Goal: Task Accomplishment & Management: Use online tool/utility

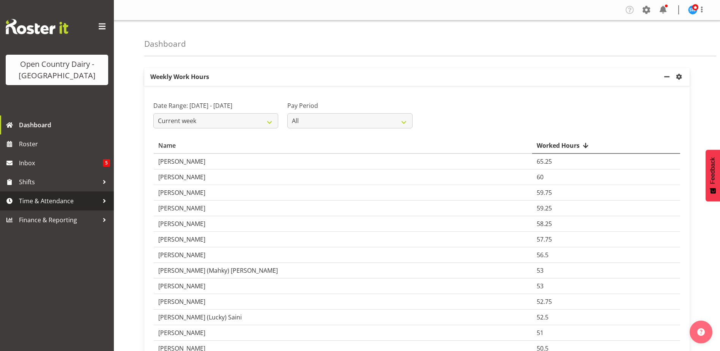
click at [62, 202] on span "Time & Attendance" at bounding box center [59, 200] width 80 height 11
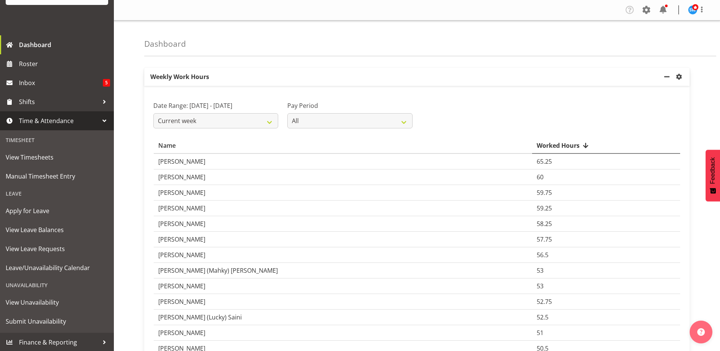
scroll to position [81, 0]
click at [58, 268] on span "Leave/Unavailability Calendar" at bounding box center [57, 266] width 102 height 11
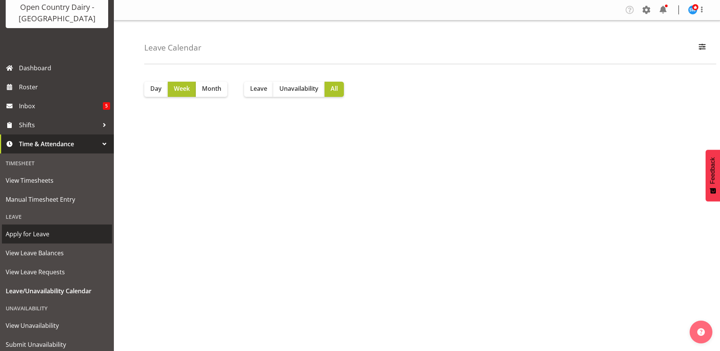
scroll to position [76, 0]
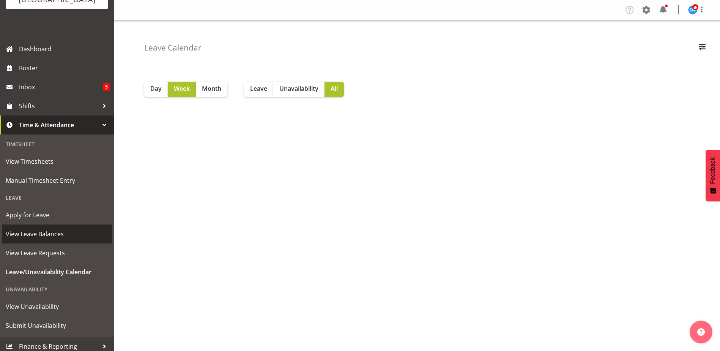
click at [47, 238] on span "View Leave Balances" at bounding box center [57, 233] width 102 height 11
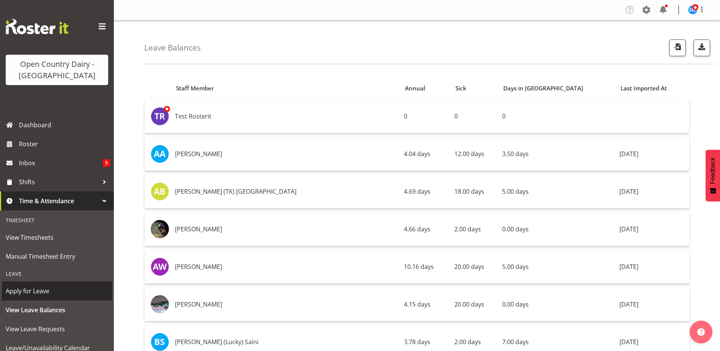
click at [26, 291] on span "Apply for Leave" at bounding box center [57, 290] width 102 height 11
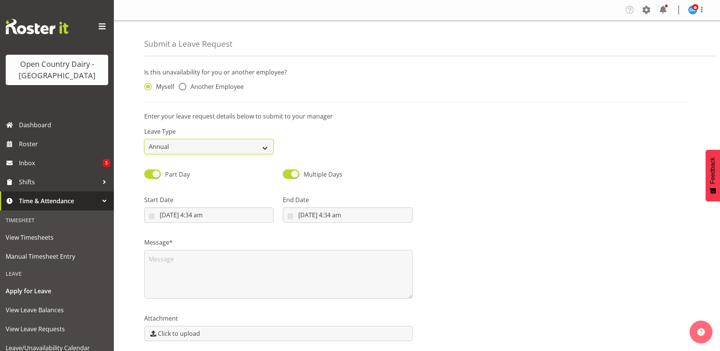
click at [263, 147] on select "Annual Sick Leave Without Pay Bereavement Domestic Violence Parental Jury Servi…" at bounding box center [208, 146] width 129 height 15
click at [187, 89] on span "Another Employee" at bounding box center [214, 87] width 57 height 8
click at [184, 89] on input "Another Employee" at bounding box center [181, 86] width 5 height 5
radio input "true"
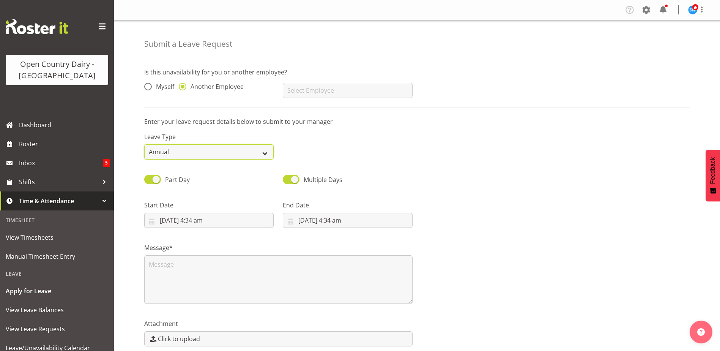
click at [257, 152] on select "Annual Sick Leave Without Pay Bereavement Domestic Violence Parental Jury Servi…" at bounding box center [208, 151] width 129 height 15
select select "Sick"
click at [144, 144] on select "Annual Sick Leave Without Pay Bereavement Domestic Violence Parental Jury Servi…" at bounding box center [208, 151] width 129 height 15
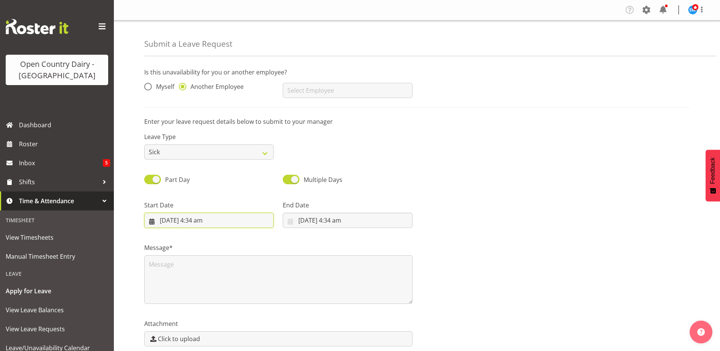
click at [207, 222] on input "28/09/2025, 4:34 am" at bounding box center [208, 220] width 129 height 15
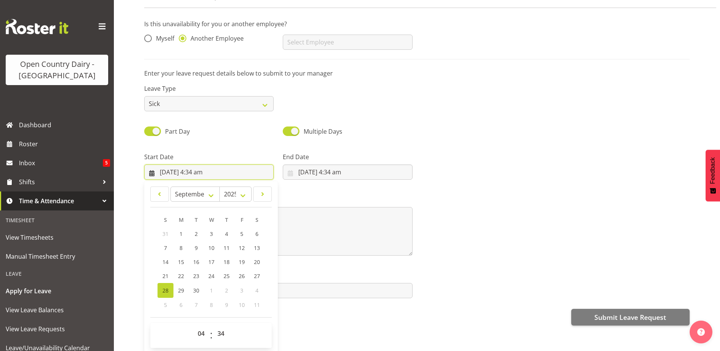
scroll to position [34, 0]
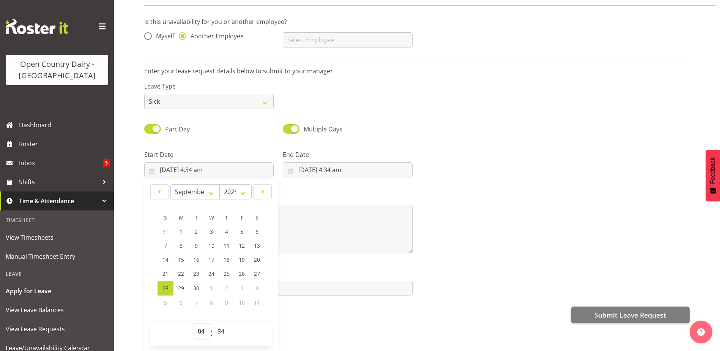
click at [203, 327] on select "00 01 02 03 04 05 06 07 08 09 10 11 12 13 14 15 16 17 18 19 20 21 22 23" at bounding box center [202, 330] width 17 height 15
select select "6"
click at [194, 323] on select "00 01 02 03 04 05 06 07 08 09 10 11 12 13 14 15 16 17 18 19 20 21 22 23" at bounding box center [202, 330] width 17 height 15
type input "28/09/2025, 6:34 am"
click at [221, 326] on select "00 01 02 03 04 05 06 07 08 09 10 11 12 13 14 15 16 17 18 19 20 21 22 23 24 25 2…" at bounding box center [221, 330] width 17 height 15
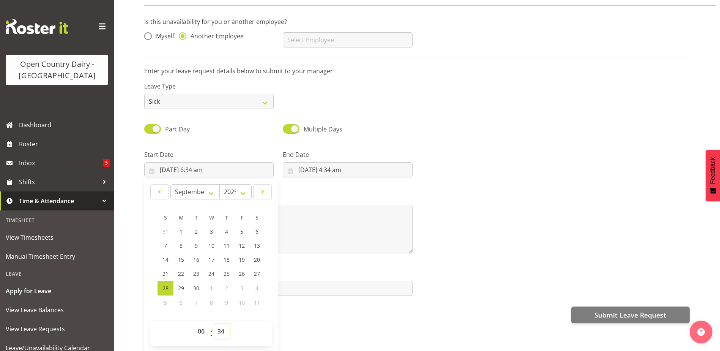
select select "30"
click at [213, 323] on select "00 01 02 03 04 05 06 07 08 09 10 11 12 13 14 15 16 17 18 19 20 21 22 23 24 25 2…" at bounding box center [221, 330] width 17 height 15
type input "28/09/2025, 6:30 am"
click at [305, 335] on div "Submit a Leave Request Is this unavailability for you or another employee? Myse…" at bounding box center [417, 171] width 606 height 359
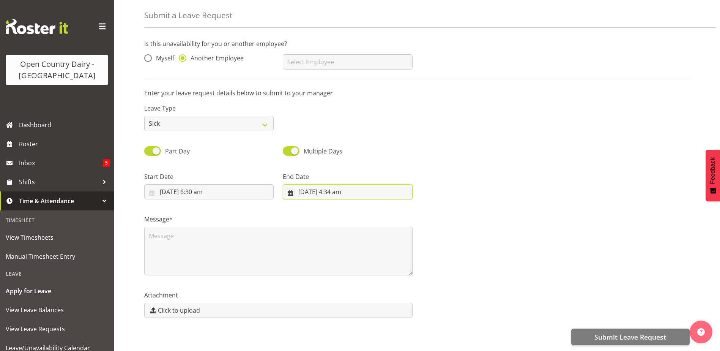
click at [347, 185] on input "28/09/2025, 4:34 am" at bounding box center [347, 191] width 129 height 15
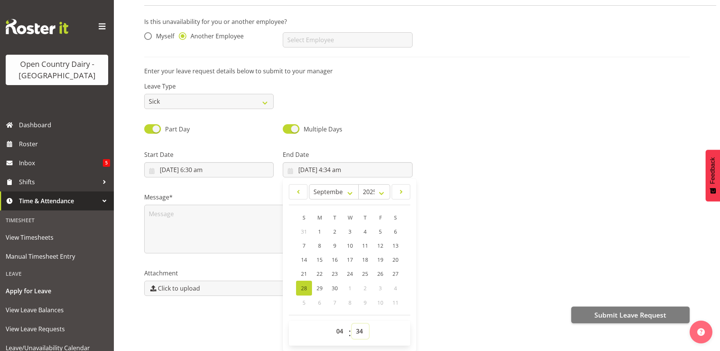
click at [360, 328] on select "00 01 02 03 04 05 06 07 08 09 10 11 12 13 14 15 16 17 18 19 20 21 22 23 24 25 2…" at bounding box center [360, 330] width 17 height 15
click at [343, 323] on select "00 01 02 03 04 05 06 07 08 09 10 11 12 13 14 15 16 17 18 19 20 21 22 23" at bounding box center [340, 330] width 17 height 15
select select "16"
click at [332, 323] on select "00 01 02 03 04 05 06 07 08 09 10 11 12 13 14 15 16 17 18 19 20 21 22 23" at bounding box center [340, 330] width 17 height 15
type input "28/09/2025, 4:34 pm"
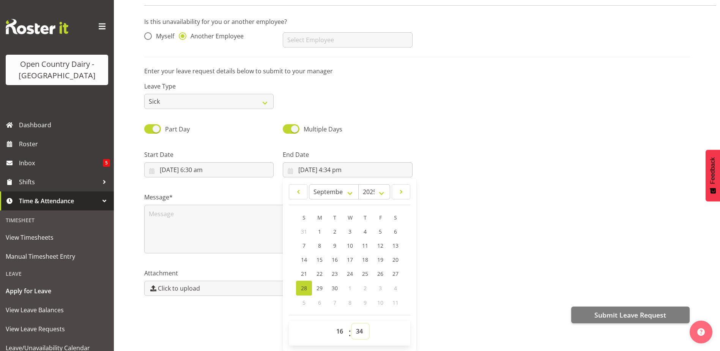
click at [361, 328] on select "00 01 02 03 04 05 06 07 08 09 10 11 12 13 14 15 16 17 18 19 20 21 22 23 24 25 2…" at bounding box center [360, 330] width 17 height 15
click at [362, 328] on select "00 01 02 03 04 05 06 07 08 09 10 11 12 13 14 15 16 17 18 19 20 21 22 23 24 25 2…" at bounding box center [360, 330] width 17 height 15
select select "45"
click at [352, 323] on select "00 01 02 03 04 05 06 07 08 09 10 11 12 13 14 15 16 17 18 19 20 21 22 23 24 25 2…" at bounding box center [360, 330] width 17 height 15
type input "28/09/2025, 4:45 pm"
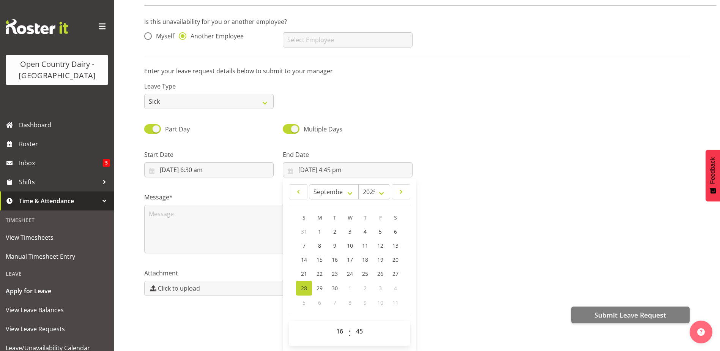
click at [462, 291] on div "Attachment Click to upload" at bounding box center [417, 279] width 555 height 43
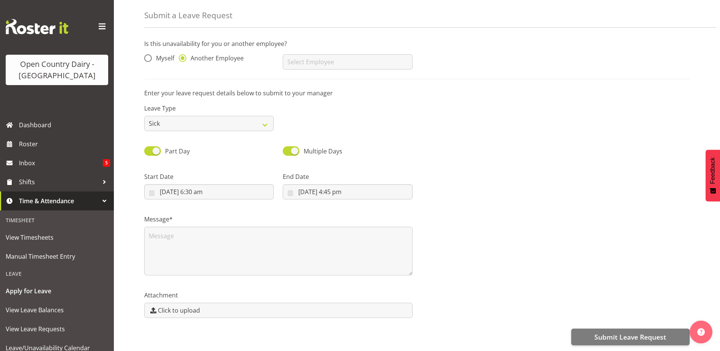
scroll to position [0, 0]
click at [163, 240] on textarea at bounding box center [278, 251] width 268 height 49
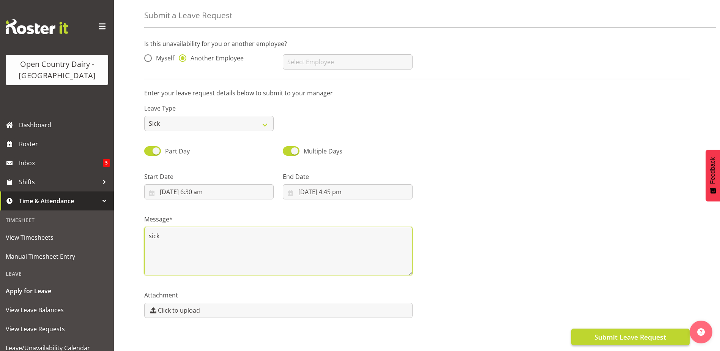
type textarea "sick"
click at [624, 332] on span "Submit Leave Request" at bounding box center [630, 337] width 72 height 10
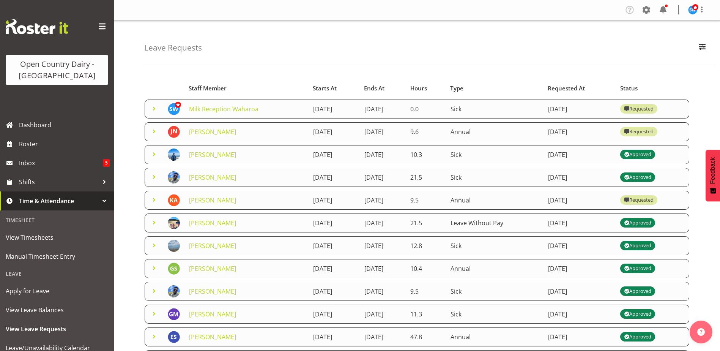
click at [267, 113] on td "Milk Reception Waharoa" at bounding box center [246, 108] width 124 height 19
click at [158, 109] on span at bounding box center [154, 108] width 9 height 9
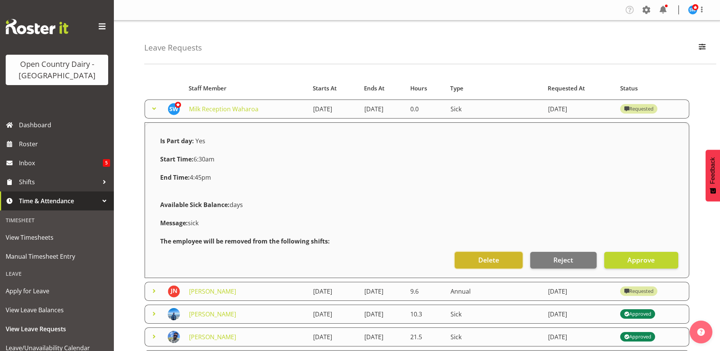
click at [503, 258] on button "Delete" at bounding box center [489, 260] width 68 height 17
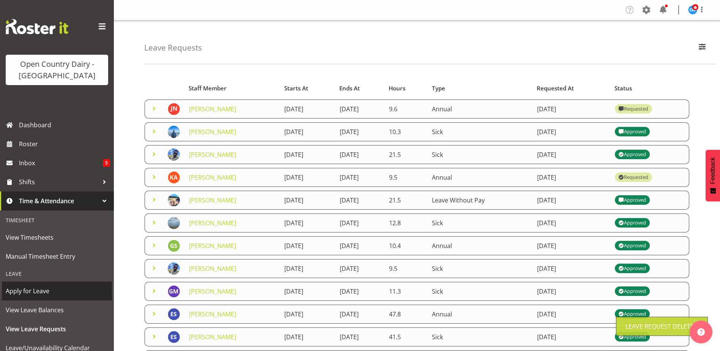
click at [32, 292] on span "Apply for Leave" at bounding box center [57, 290] width 102 height 11
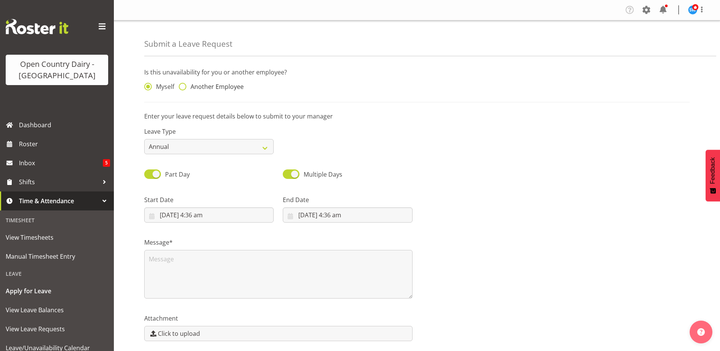
click at [185, 87] on span at bounding box center [183, 87] width 8 height 8
click at [184, 87] on input "Another Employee" at bounding box center [181, 86] width 5 height 5
radio input "true"
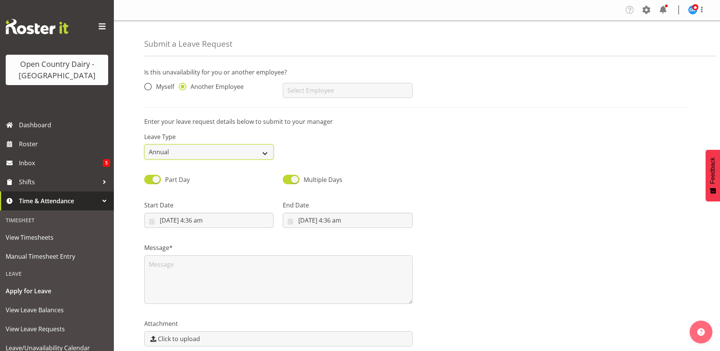
click at [266, 154] on select "Annual Sick Leave Without Pay Bereavement Domestic Violence Parental Jury Servi…" at bounding box center [208, 151] width 129 height 15
click at [329, 88] on input "text" at bounding box center [347, 90] width 129 height 15
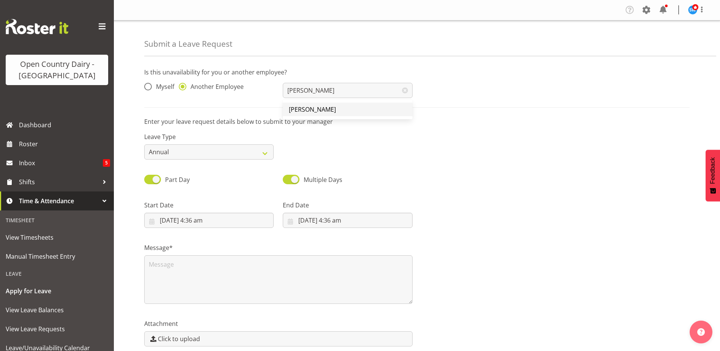
click at [340, 109] on link "[PERSON_NAME]" at bounding box center [347, 109] width 129 height 14
type input "[PERSON_NAME]"
click at [245, 153] on select "Annual Sick Leave Without Pay Bereavement Domestic Violence Parental Jury Servi…" at bounding box center [208, 151] width 129 height 15
select select "Sick"
click at [144, 144] on select "Annual Sick Leave Without Pay Bereavement Domestic Violence Parental Jury Servi…" at bounding box center [208, 151] width 129 height 15
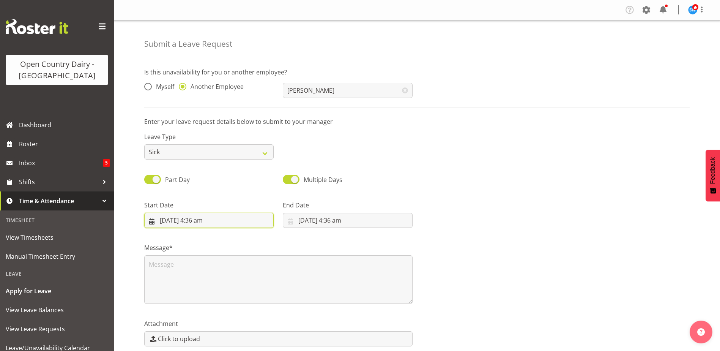
click at [202, 222] on input "28/09/2025, 4:36 am" at bounding box center [208, 220] width 129 height 15
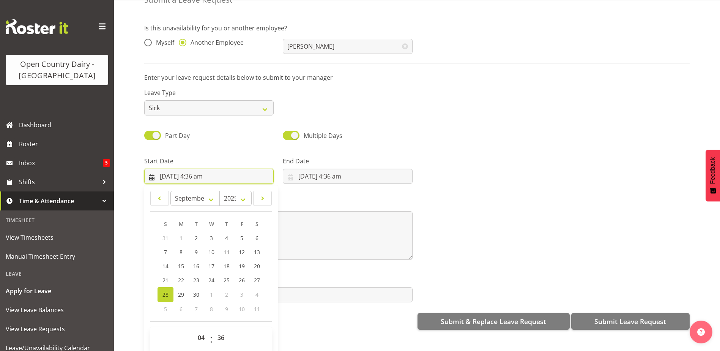
scroll to position [34, 0]
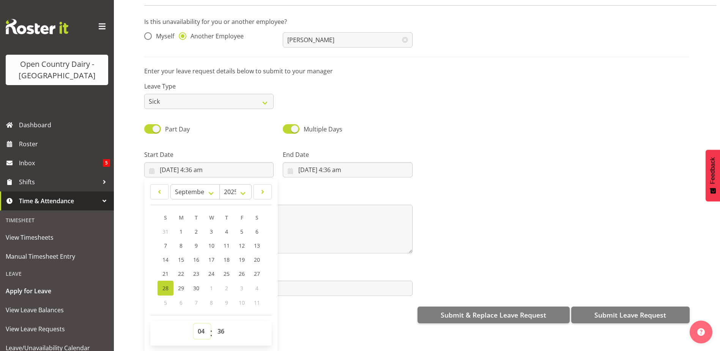
click at [199, 328] on select "00 01 02 03 04 05 06 07 08 09 10 11 12 13 14 15 16 17 18 19 20 21 22 23" at bounding box center [202, 330] width 17 height 15
select select "6"
click at [194, 323] on select "00 01 02 03 04 05 06 07 08 09 10 11 12 13 14 15 16 17 18 19 20 21 22 23" at bounding box center [202, 330] width 17 height 15
type input "28/09/2025, 6:36 am"
click at [218, 329] on select "00 01 02 03 04 05 06 07 08 09 10 11 12 13 14 15 16 17 18 19 20 21 22 23 24 25 2…" at bounding box center [221, 330] width 17 height 15
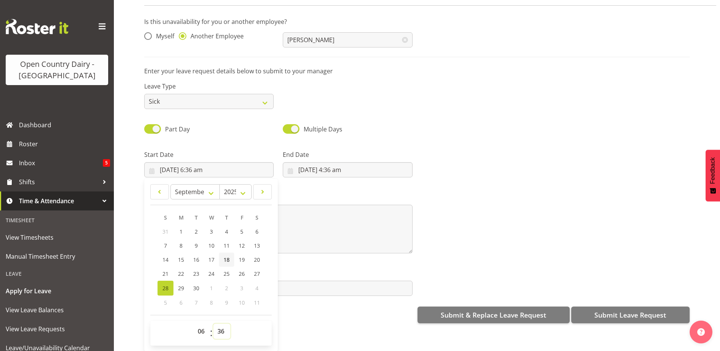
select select "30"
click at [213, 323] on select "00 01 02 03 04 05 06 07 08 09 10 11 12 13 14 15 16 17 18 19 20 21 22 23 24 25 2…" at bounding box center [221, 330] width 17 height 15
type input "28/09/2025, 6:30 am"
drag, startPoint x: 330, startPoint y: 318, endPoint x: 331, endPoint y: 280, distance: 38.0
click at [329, 315] on div "Is this unavailability for you or another employee? Myself Another Employee Mar…" at bounding box center [432, 169] width 576 height 317
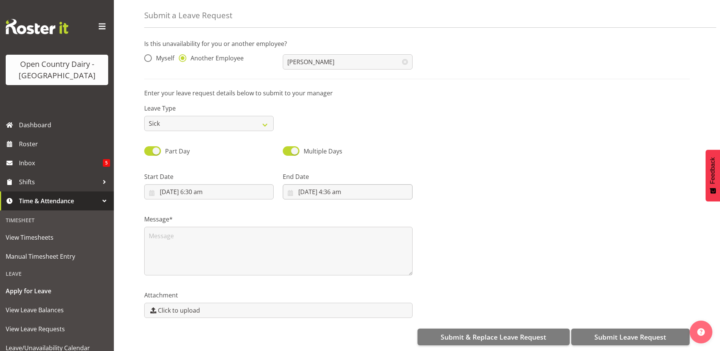
scroll to position [0, 0]
click at [339, 184] on input "28/09/2025, 4:36 am" at bounding box center [347, 191] width 129 height 15
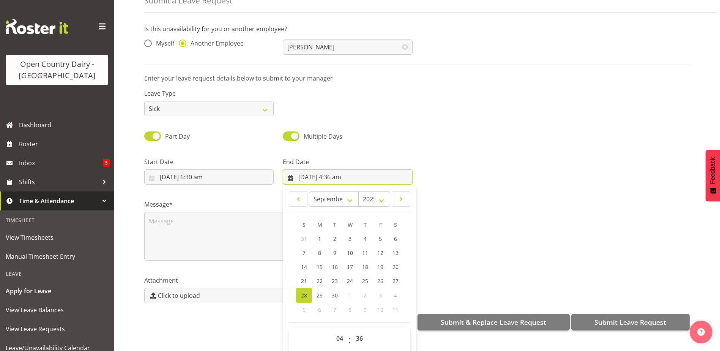
scroll to position [22, 0]
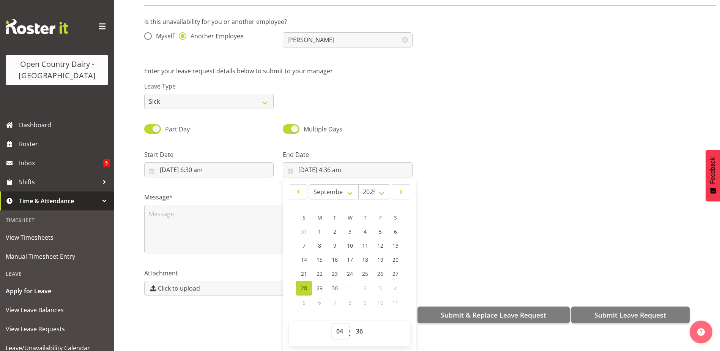
click at [339, 331] on select "00 01 02 03 04 05 06 07 08 09 10 11 12 13 14 15 16 17 18 19 20 21 22 23" at bounding box center [340, 330] width 17 height 15
select select "16"
click at [332, 323] on select "00 01 02 03 04 05 06 07 08 09 10 11 12 13 14 15 16 17 18 19 20 21 22 23" at bounding box center [340, 330] width 17 height 15
type input "28/09/2025, 4:36 pm"
click at [358, 329] on select "00 01 02 03 04 05 06 07 08 09 10 11 12 13 14 15 16 17 18 19 20 21 22 23 24 25 2…" at bounding box center [360, 330] width 17 height 15
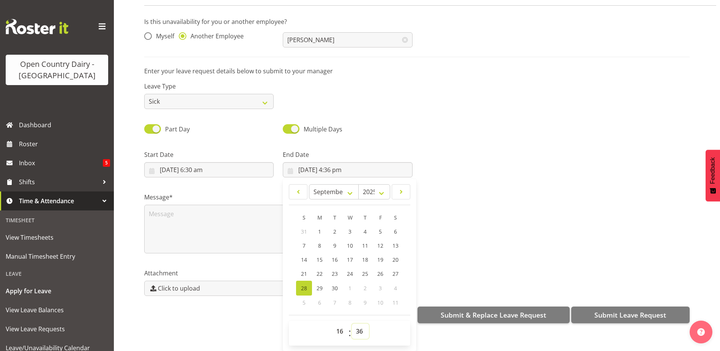
select select "45"
click at [352, 323] on select "00 01 02 03 04 05 06 07 08 09 10 11 12 13 14 15 16 17 18 19 20 21 22 23 24 25 2…" at bounding box center [360, 330] width 17 height 15
type input "28/09/2025, 4:45 pm"
click at [260, 327] on div "Submit a Leave Request Is this unavailability for you or another employee? Myse…" at bounding box center [417, 171] width 606 height 359
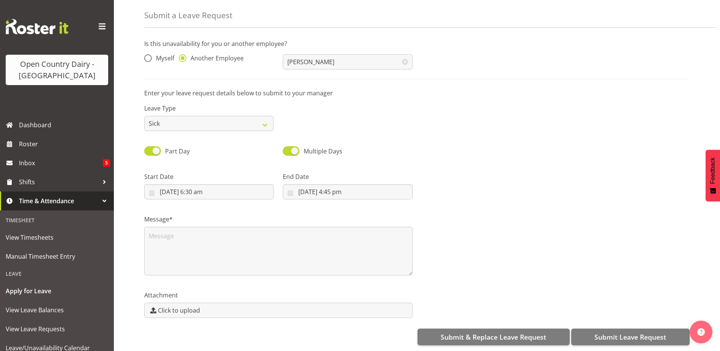
scroll to position [0, 0]
click at [189, 230] on textarea at bounding box center [278, 251] width 268 height 49
type textarea "sick"
click at [472, 280] on div "Attachment Click to upload" at bounding box center [417, 301] width 555 height 43
click at [620, 333] on span "Submit Leave Request" at bounding box center [630, 337] width 72 height 10
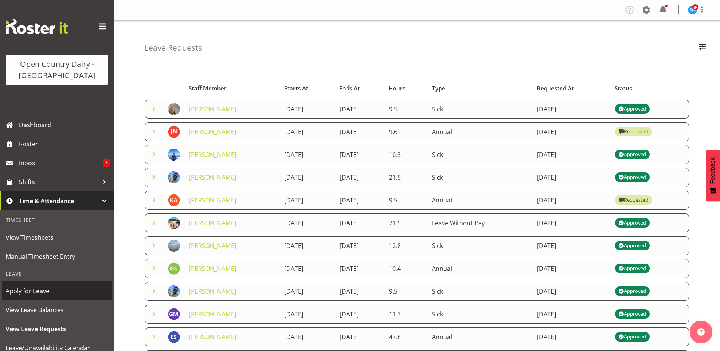
click at [28, 293] on span "Apply for Leave" at bounding box center [57, 290] width 102 height 11
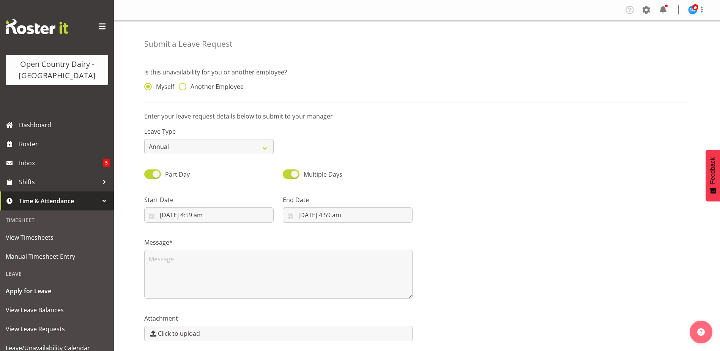
click at [184, 84] on span at bounding box center [183, 87] width 8 height 8
click at [184, 84] on input "Another Employee" at bounding box center [181, 86] width 5 height 5
radio input "true"
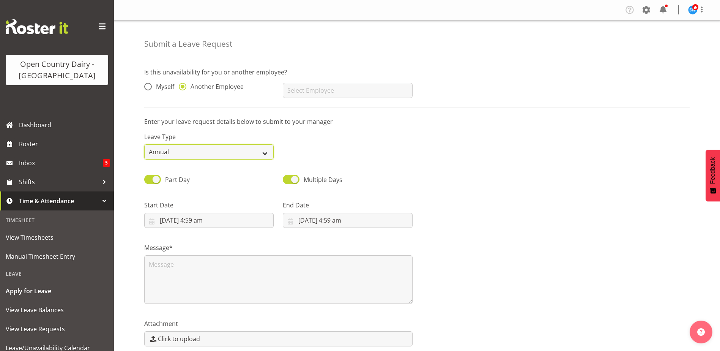
click at [263, 153] on select "Annual Sick Leave Without Pay Bereavement Domestic Violence Parental Jury Servi…" at bounding box center [208, 151] width 129 height 15
select select "Other"
click at [144, 144] on select "Annual Sick Leave Without Pay Bereavement Domestic Violence Parental Jury Servi…" at bounding box center [208, 151] width 129 height 15
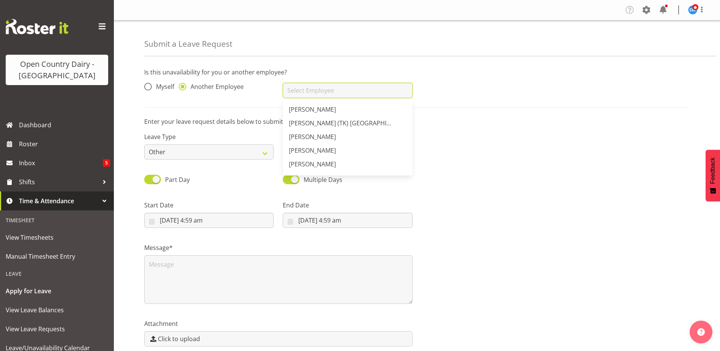
click at [298, 95] on input "text" at bounding box center [347, 90] width 129 height 15
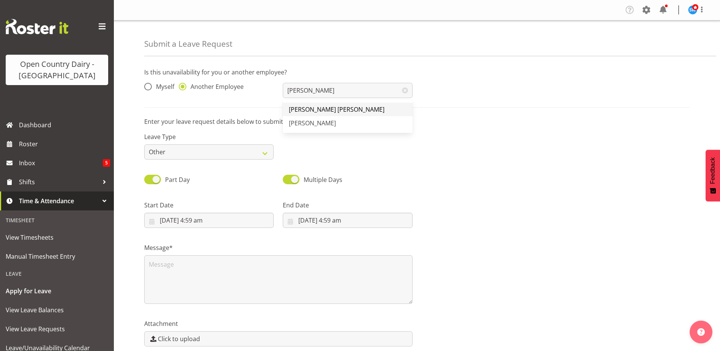
click at [301, 106] on span "[PERSON_NAME] [PERSON_NAME]" at bounding box center [337, 109] width 96 height 8
type input "[PERSON_NAME] [PERSON_NAME]"
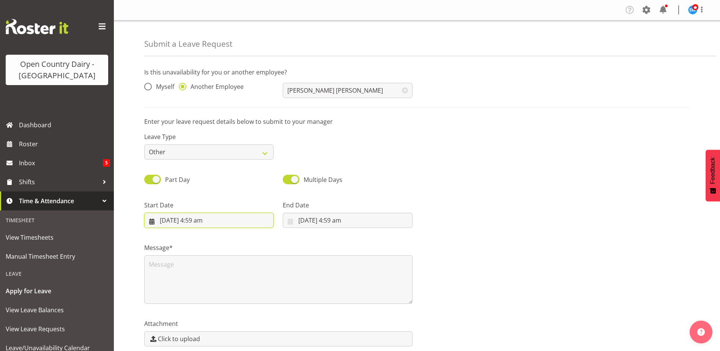
click at [207, 222] on input "28/09/2025, 4:59 am" at bounding box center [208, 220] width 129 height 15
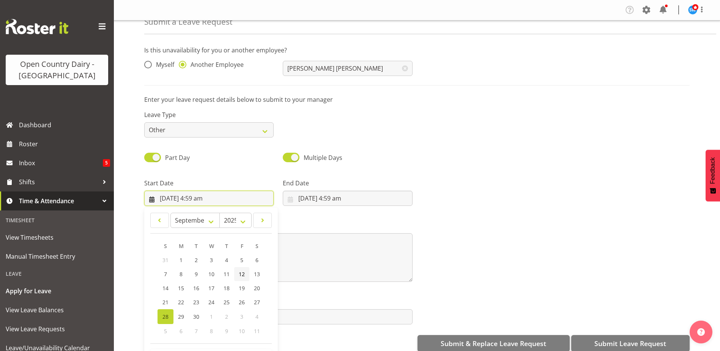
scroll to position [34, 0]
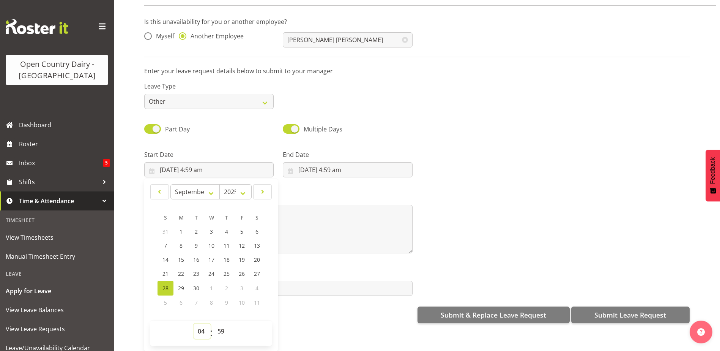
click at [202, 330] on select "00 01 02 03 04 05 06 07 08 09 10 11 12 13 14 15 16 17 18 19 20 21 22 23" at bounding box center [202, 330] width 17 height 15
select select "6"
click at [194, 323] on select "00 01 02 03 04 05 06 07 08 09 10 11 12 13 14 15 16 17 18 19 20 21 22 23" at bounding box center [202, 330] width 17 height 15
type input "28/09/2025, 6:59 am"
click at [221, 326] on select "00 01 02 03 04 05 06 07 08 09 10 11 12 13 14 15 16 17 18 19 20 21 22 23 24 25 2…" at bounding box center [221, 330] width 17 height 15
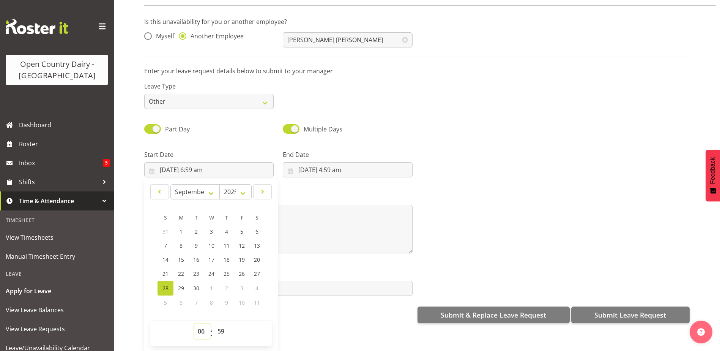
click at [201, 324] on select "00 01 02 03 04 05 06 07 08 09 10 11 12 13 14 15 16 17 18 19 20 21 22 23" at bounding box center [202, 330] width 17 height 15
select select "16"
click at [194, 323] on select "00 01 02 03 04 05 06 07 08 09 10 11 12 13 14 15 16 17 18 19 20 21 22 23" at bounding box center [202, 330] width 17 height 15
type input "28/09/2025, 4:59 pm"
click at [222, 327] on select "00 01 02 03 04 05 06 07 08 09 10 11 12 13 14 15 16 17 18 19 20 21 22 23 24 25 2…" at bounding box center [221, 330] width 17 height 15
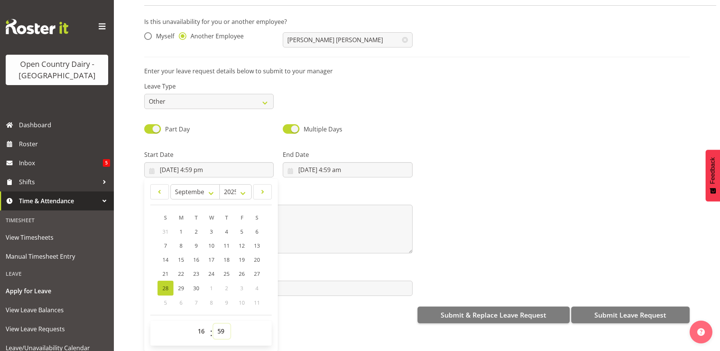
select select "45"
click at [213, 323] on select "00 01 02 03 04 05 06 07 08 09 10 11 12 13 14 15 16 17 18 19 20 21 22 23 24 25 2…" at bounding box center [221, 330] width 17 height 15
type input "[DATE] 4:45 pm"
drag, startPoint x: 310, startPoint y: 321, endPoint x: 308, endPoint y: 310, distance: 11.3
click at [310, 320] on div "Is this unavailability for you or another employee? Myself Another Employee Fra…" at bounding box center [432, 169] width 576 height 317
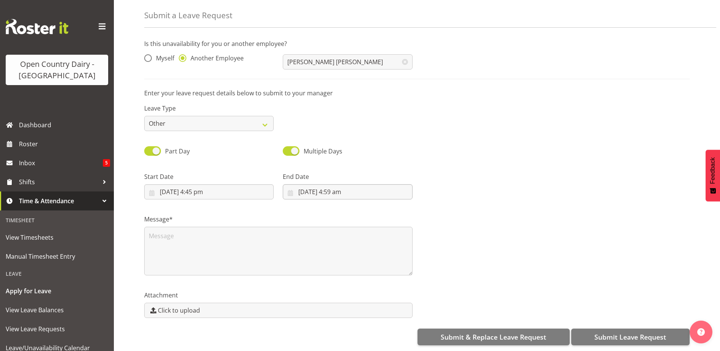
scroll to position [0, 0]
click at [340, 188] on input "28/09/2025, 4:59 am" at bounding box center [347, 191] width 129 height 15
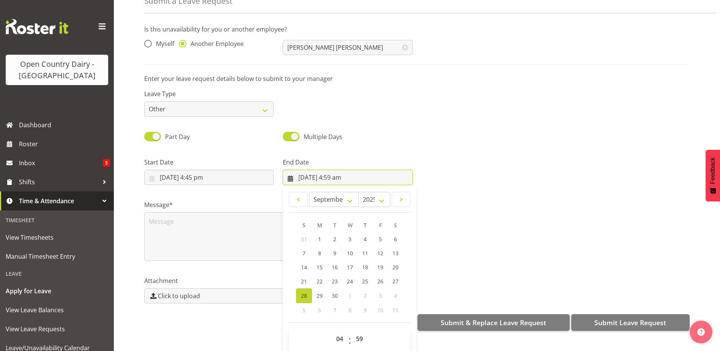
scroll to position [22, 0]
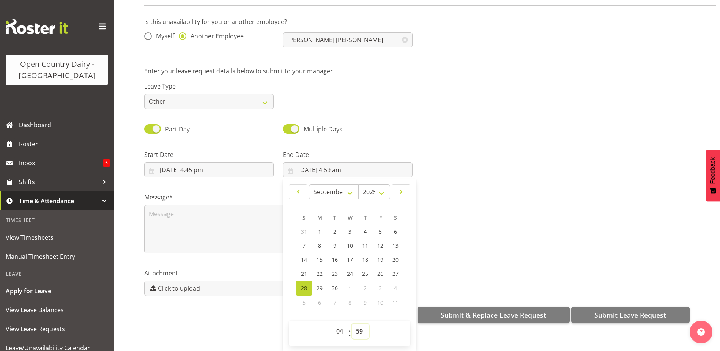
click at [359, 326] on select "00 01 02 03 04 05 06 07 08 09 10 11 12 13 14 15 16 17 18 19 20 21 22 23 24 25 2…" at bounding box center [360, 330] width 17 height 15
select select "0"
click at [352, 323] on select "00 01 02 03 04 05 06 07 08 09 10 11 12 13 14 15 16 17 18 19 20 21 22 23 24 25 2…" at bounding box center [360, 330] width 17 height 15
type input "28/09/2025, 4:00 am"
click at [202, 329] on div "Submit a Leave Request Is this unavailability for you or another employee? Myse…" at bounding box center [417, 171] width 606 height 359
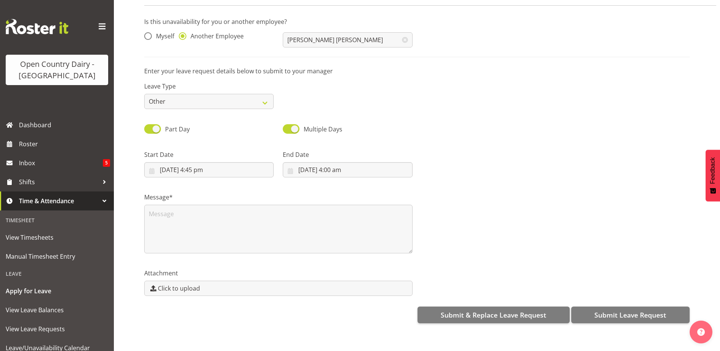
scroll to position [0, 0]
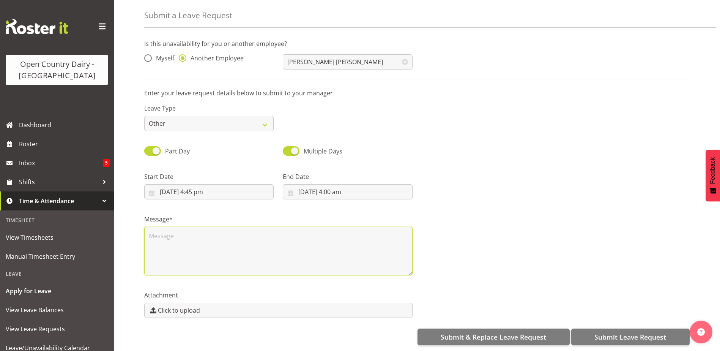
click at [165, 243] on textarea at bounding box center [278, 251] width 268 height 49
type textarea "as per Steve Request"
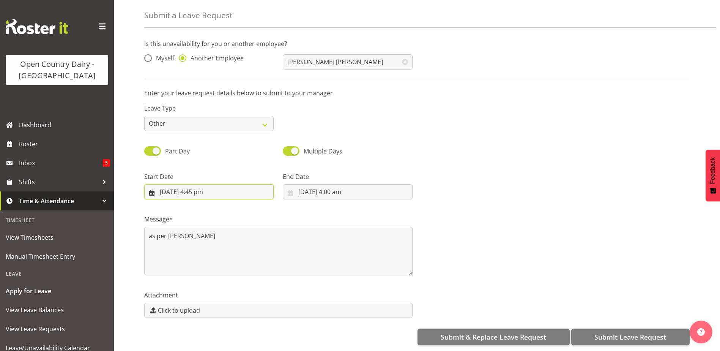
click at [201, 189] on input "[DATE] 4:45 pm" at bounding box center [208, 191] width 129 height 15
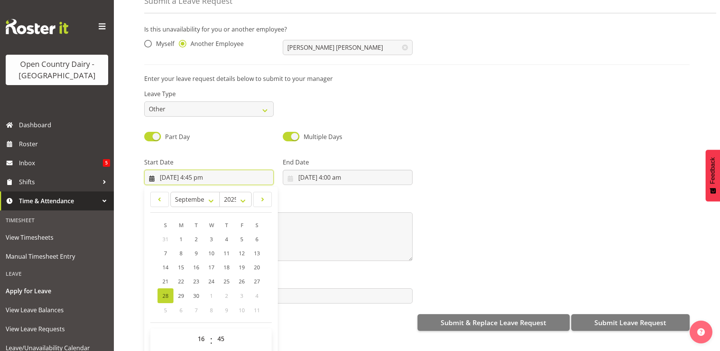
scroll to position [22, 0]
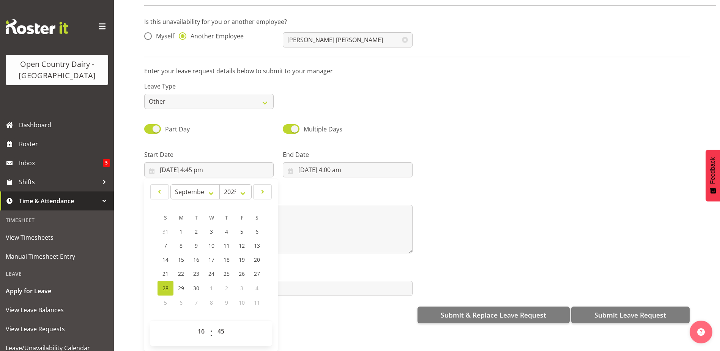
click at [316, 328] on div "Submit a Leave Request Is this unavailability for you or another employee? Myse…" at bounding box center [417, 171] width 606 height 359
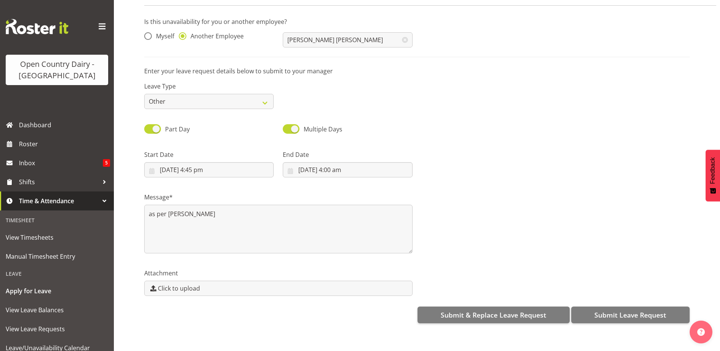
scroll to position [0, 0]
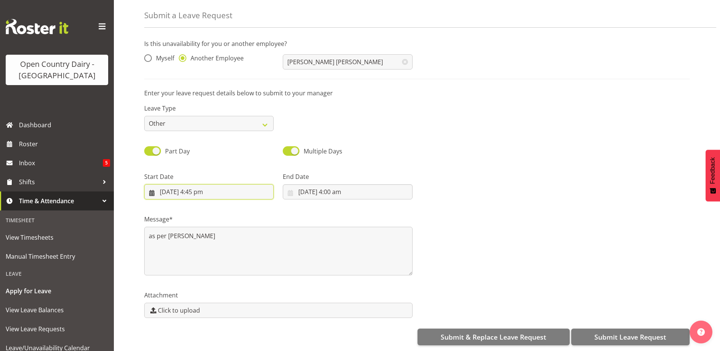
click at [203, 189] on input "[DATE] 4:45 pm" at bounding box center [208, 191] width 129 height 15
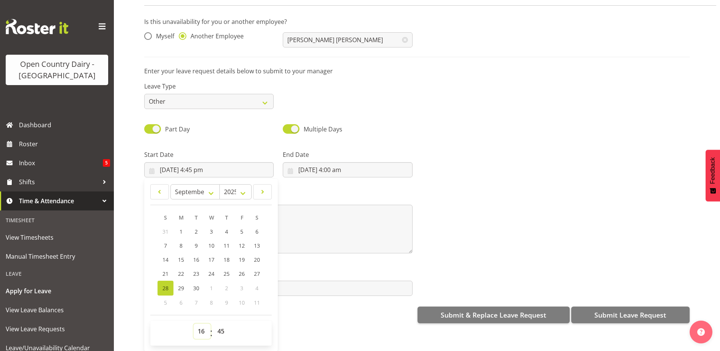
click at [203, 327] on select "00 01 02 03 04 05 06 07 08 09 10 11 12 13 14 15 16 17 18 19 20 21 22 23" at bounding box center [202, 330] width 17 height 15
click at [194, 323] on select "00 01 02 03 04 05 06 07 08 09 10 11 12 13 14 15 16 17 18 19 20 21 22 23" at bounding box center [202, 330] width 17 height 15
click at [221, 326] on select "00 01 02 03 04 05 06 07 08 09 10 11 12 13 14 15 16 17 18 19 20 21 22 23 24 25 2…" at bounding box center [221, 330] width 17 height 15
click at [295, 321] on div "Is this unavailability for you or another employee? Myself Another Employee Fra…" at bounding box center [432, 169] width 576 height 317
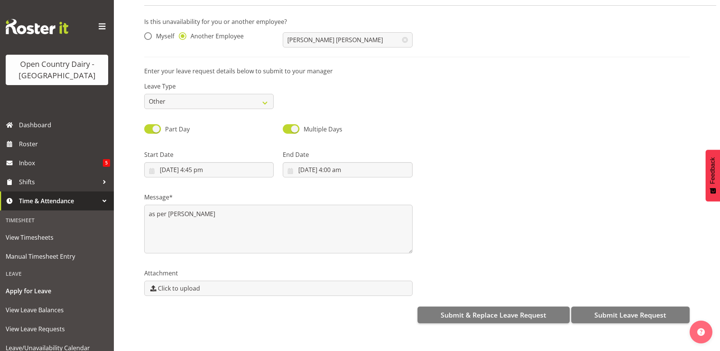
scroll to position [0, 0]
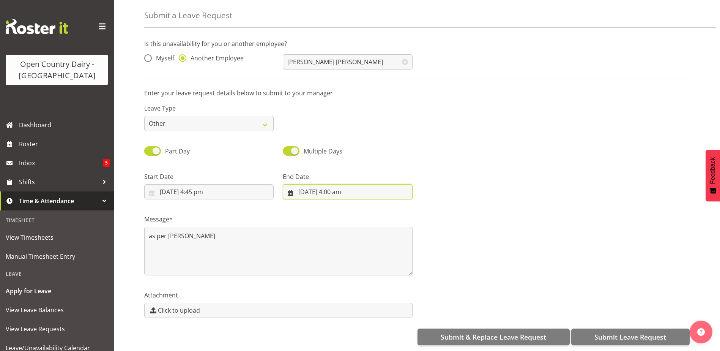
click at [303, 188] on input "28/09/2025, 4:00 am" at bounding box center [347, 191] width 129 height 15
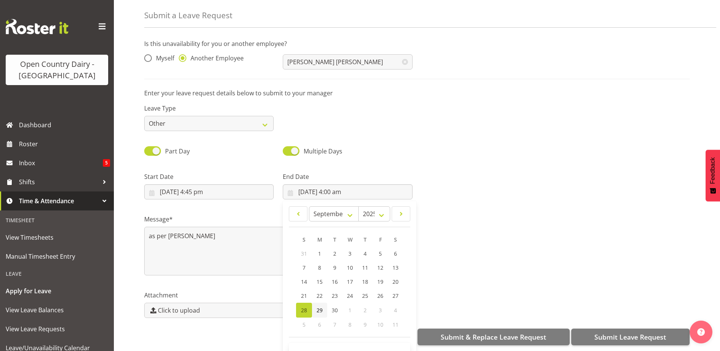
click at [320, 306] on span "29" at bounding box center [320, 309] width 6 height 7
type input "[DATE] 4:00 am"
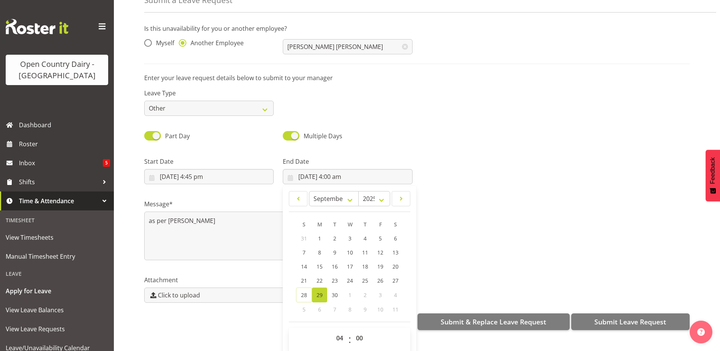
scroll to position [22, 0]
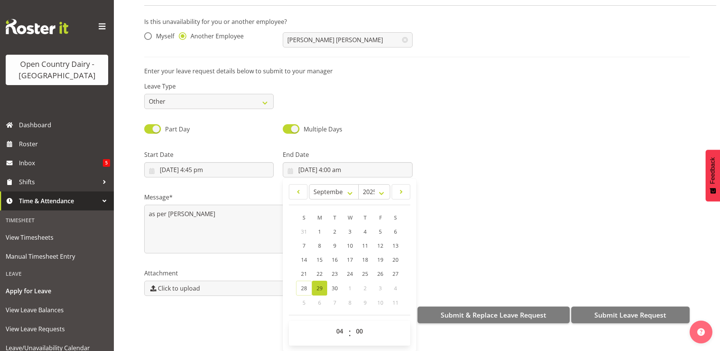
click at [442, 252] on div "Message* as per Steve Request" at bounding box center [417, 220] width 555 height 76
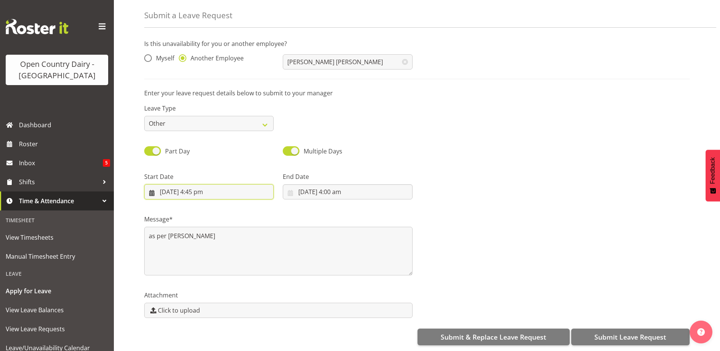
click at [202, 188] on input "[DATE] 4:45 pm" at bounding box center [208, 191] width 129 height 15
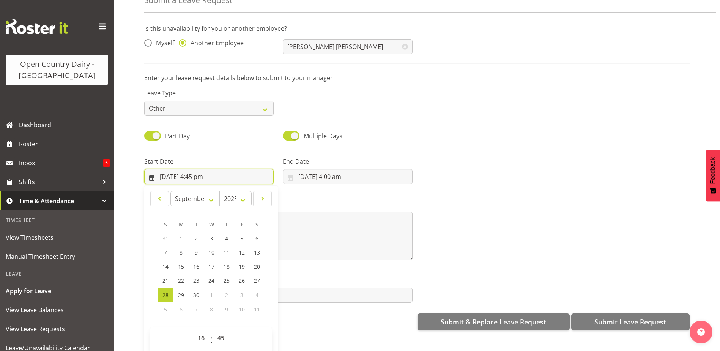
scroll to position [22, 0]
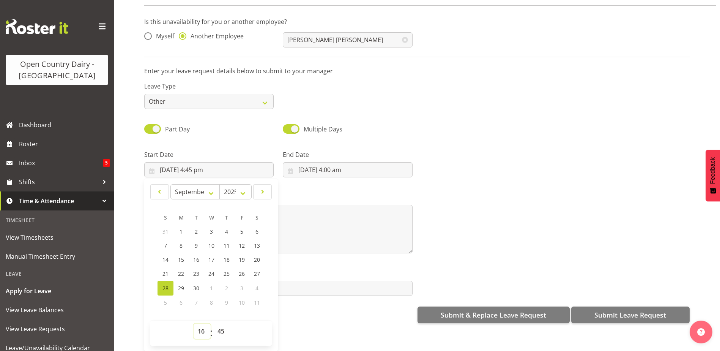
click at [206, 327] on select "00 01 02 03 04 05 06 07 08 09 10 11 12 13 14 15 16 17 18 19 20 21 22 23" at bounding box center [202, 330] width 17 height 15
click at [194, 323] on select "00 01 02 03 04 05 06 07 08 09 10 11 12 13 14 15 16 17 18 19 20 21 22 23" at bounding box center [202, 330] width 17 height 15
click at [313, 322] on div "Is this unavailability for you or another employee? Myself Another Employee Fra…" at bounding box center [432, 169] width 576 height 317
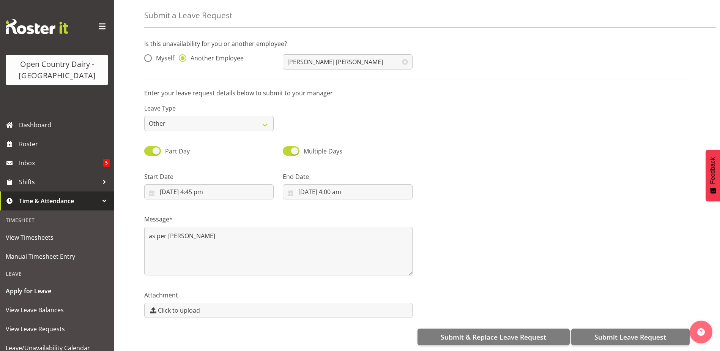
scroll to position [0, 0]
click at [646, 332] on span "Submit Leave Request" at bounding box center [630, 337] width 72 height 10
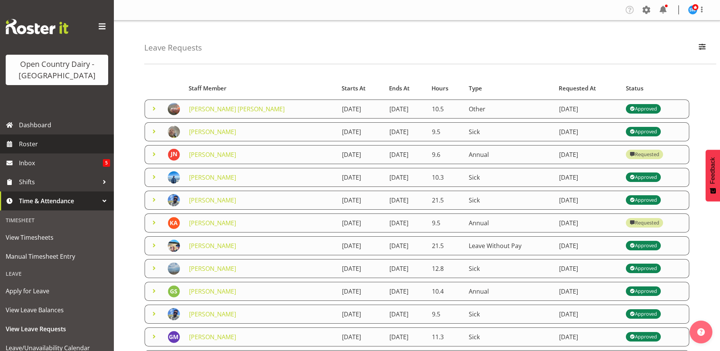
click at [34, 146] on span "Roster" at bounding box center [64, 143] width 91 height 11
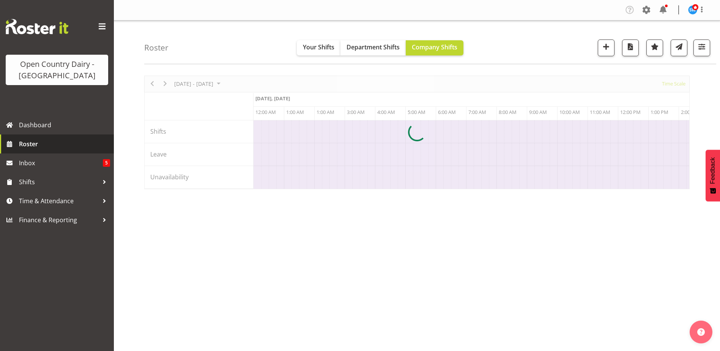
scroll to position [0, 4373]
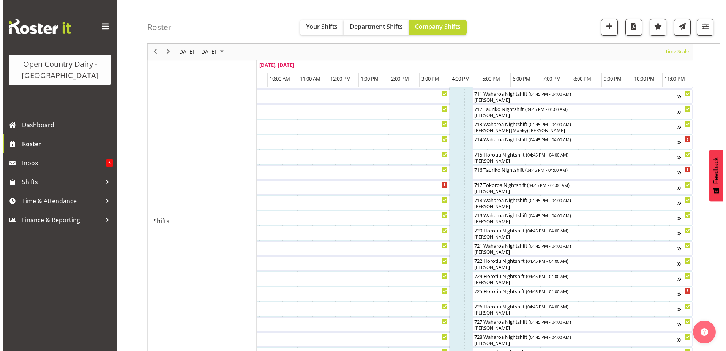
scroll to position [289, 0]
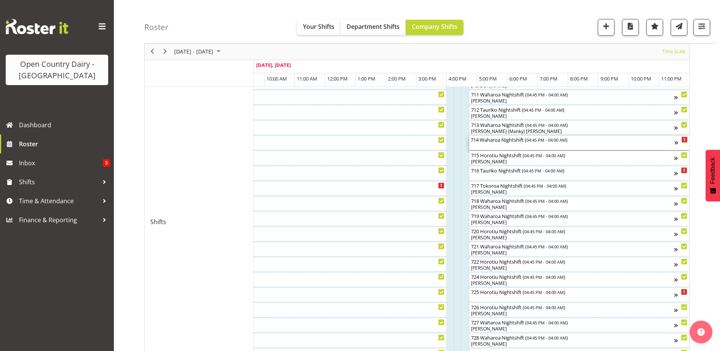
click at [492, 143] on div "714 Waharoa Nightshift ( 04:45 PM - 04:00 AM )" at bounding box center [573, 143] width 204 height 14
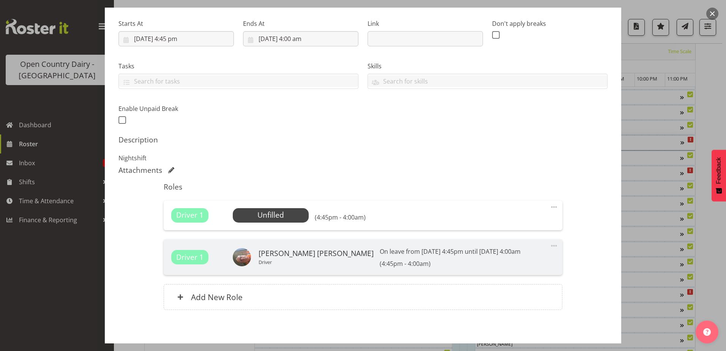
scroll to position [148, 0]
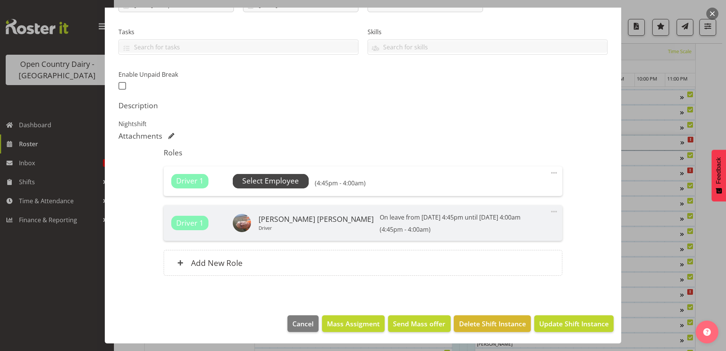
click at [282, 182] on span "Select Employee" at bounding box center [270, 180] width 57 height 11
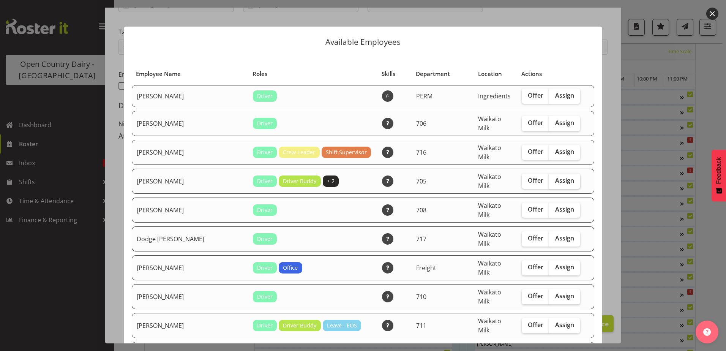
click at [555, 176] on span "Assign" at bounding box center [564, 180] width 19 height 8
click at [554, 178] on input "Assign" at bounding box center [551, 180] width 5 height 5
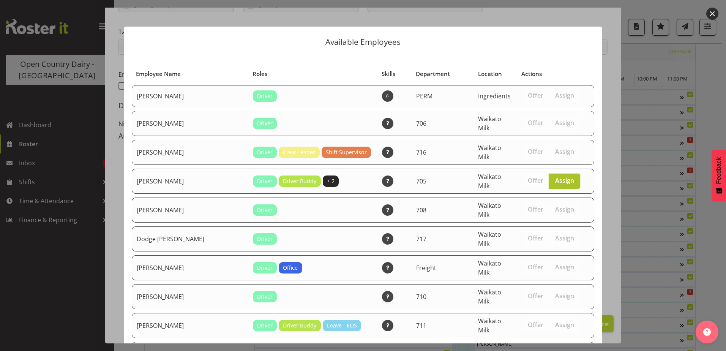
click at [555, 176] on span "Assign" at bounding box center [564, 180] width 19 height 8
click at [553, 178] on input "Assign" at bounding box center [551, 180] width 5 height 5
checkbox input "false"
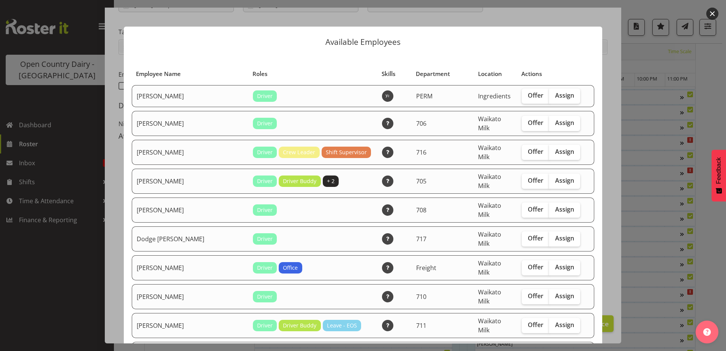
click at [709, 16] on button "button" at bounding box center [712, 14] width 12 height 12
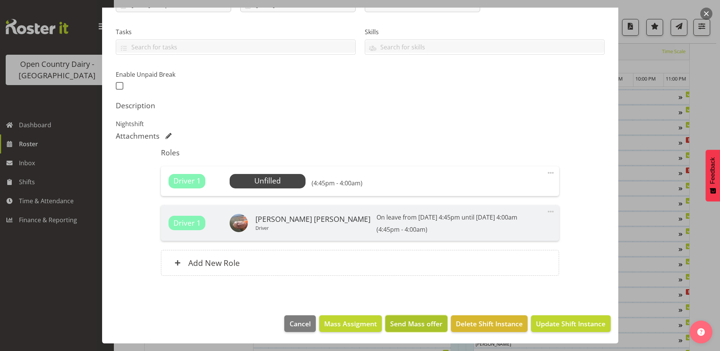
click at [408, 324] on span "Send Mass offer" at bounding box center [416, 323] width 52 height 10
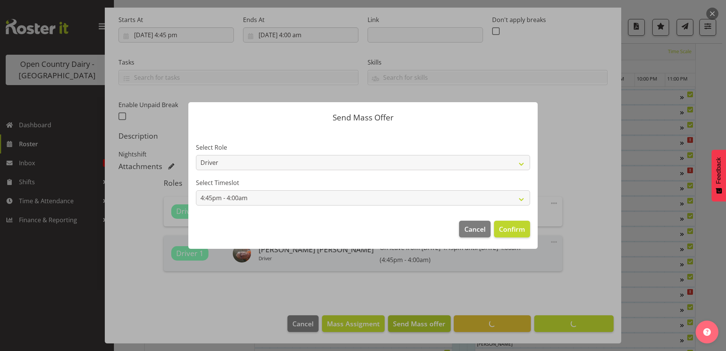
scroll to position [118, 0]
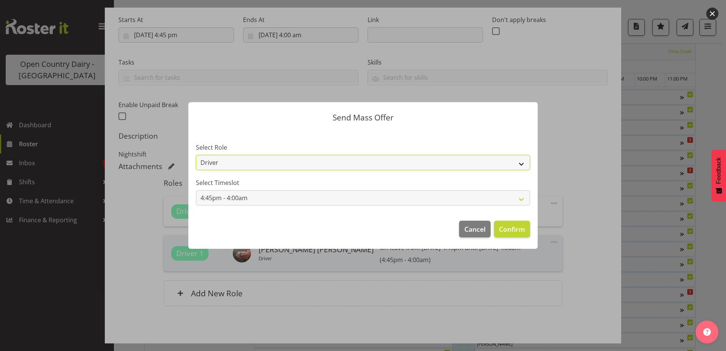
click at [516, 163] on select "Driver" at bounding box center [363, 162] width 334 height 15
click at [519, 161] on select "Driver" at bounding box center [363, 162] width 334 height 15
click at [517, 230] on span "Confirm" at bounding box center [512, 229] width 26 height 10
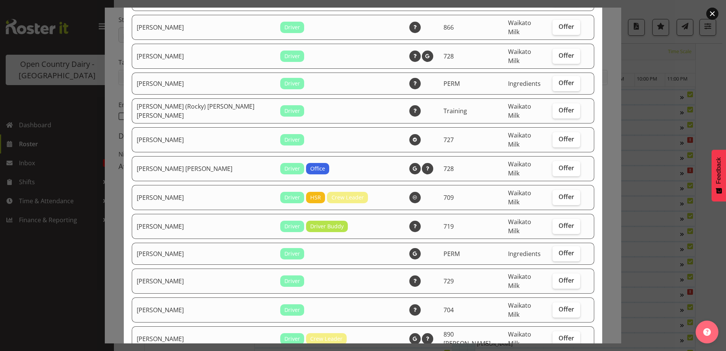
scroll to position [586, 0]
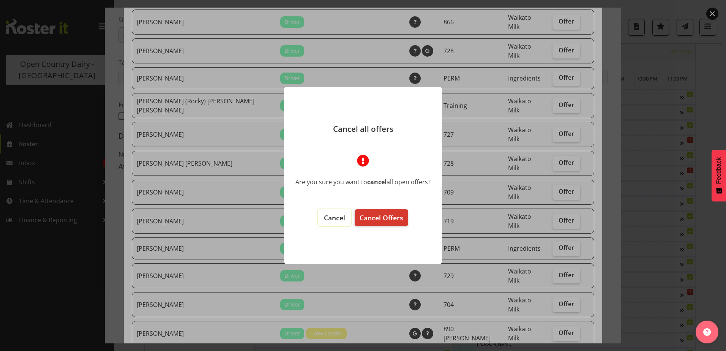
click at [331, 220] on span "Cancel" at bounding box center [334, 217] width 21 height 9
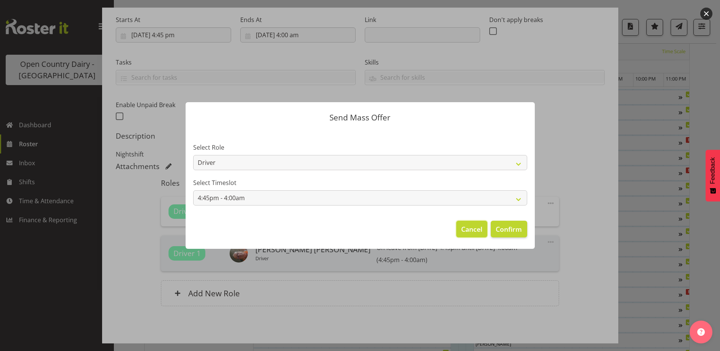
click at [474, 230] on span "Cancel" at bounding box center [471, 229] width 21 height 10
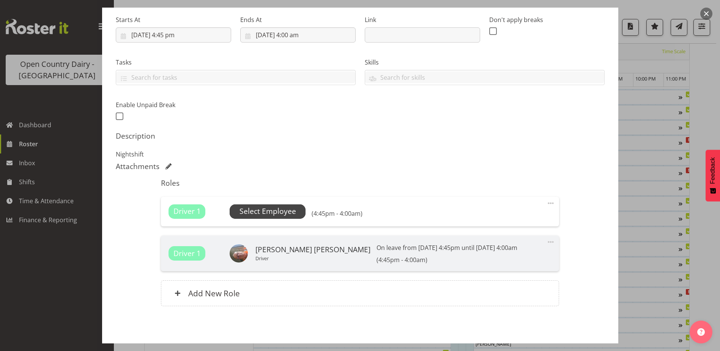
click at [277, 211] on span "Select Employee" at bounding box center [268, 211] width 57 height 11
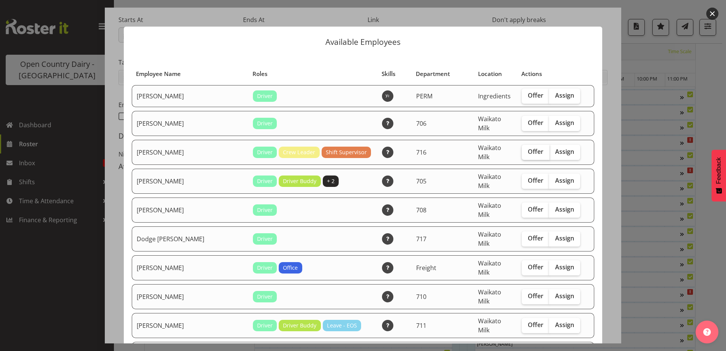
click at [528, 148] on span "Offer" at bounding box center [536, 152] width 16 height 8
click at [522, 149] on input "Offer" at bounding box center [524, 151] width 5 height 5
checkbox input "true"
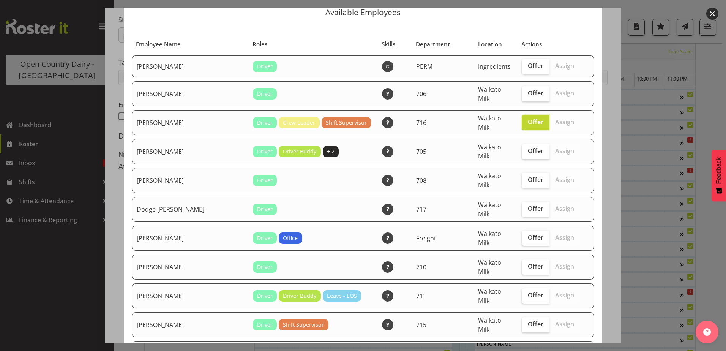
scroll to position [0, 0]
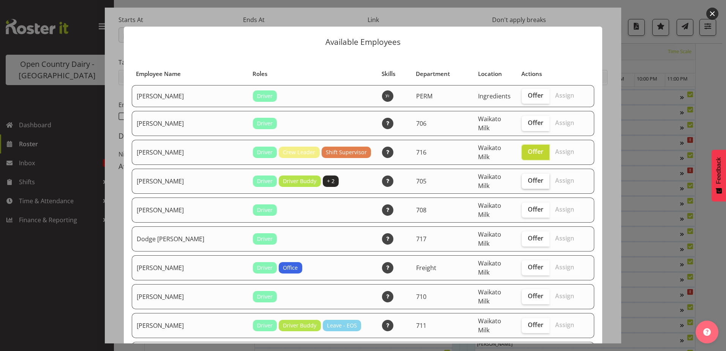
click at [528, 176] on span "Offer" at bounding box center [536, 180] width 16 height 8
click at [522, 178] on input "Offer" at bounding box center [524, 180] width 5 height 5
checkbox input "true"
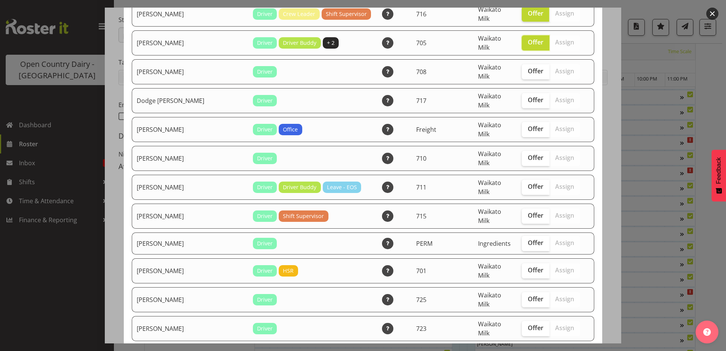
scroll to position [152, 0]
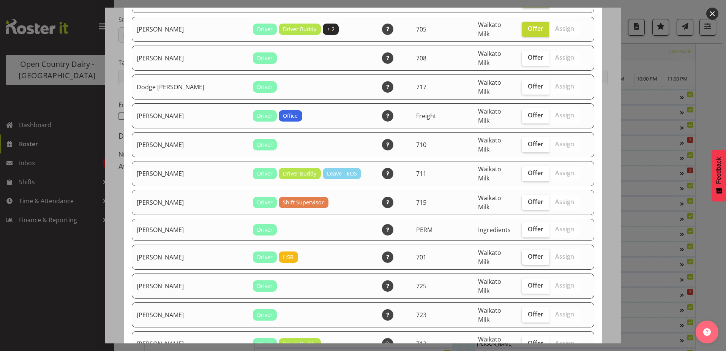
click at [522, 249] on label "Offer" at bounding box center [536, 256] width 28 height 15
click at [522, 254] on input "Offer" at bounding box center [524, 256] width 5 height 5
checkbox input "true"
click at [528, 281] on span "Offer" at bounding box center [536, 285] width 16 height 8
click at [522, 283] on input "Offer" at bounding box center [524, 285] width 5 height 5
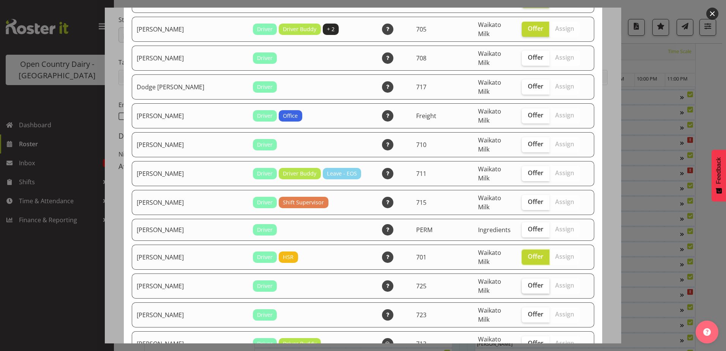
checkbox input "true"
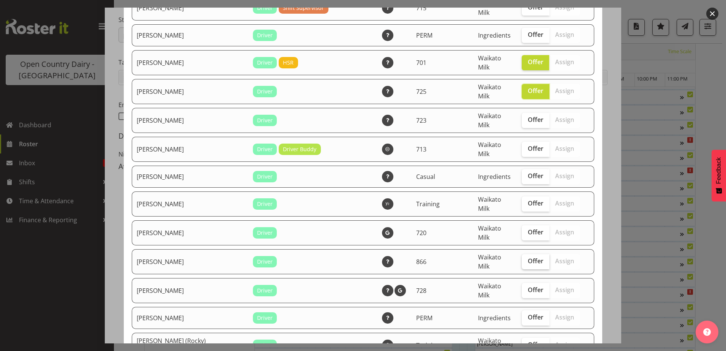
scroll to position [380, 0]
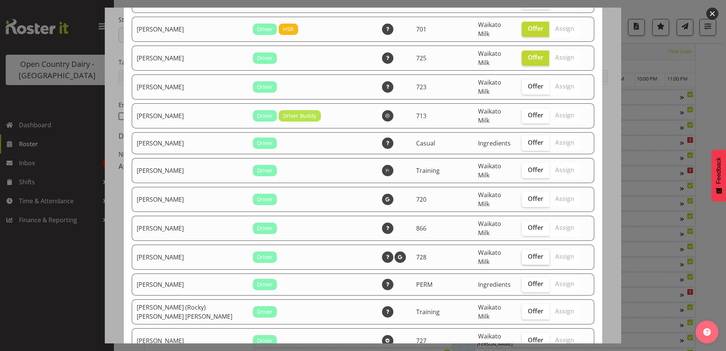
click at [528, 252] on span "Offer" at bounding box center [536, 256] width 16 height 8
click at [523, 254] on input "Offer" at bounding box center [524, 256] width 5 height 5
checkbox input "true"
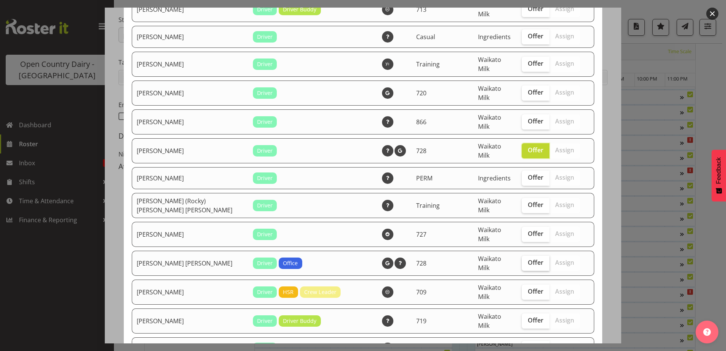
scroll to position [493, 0]
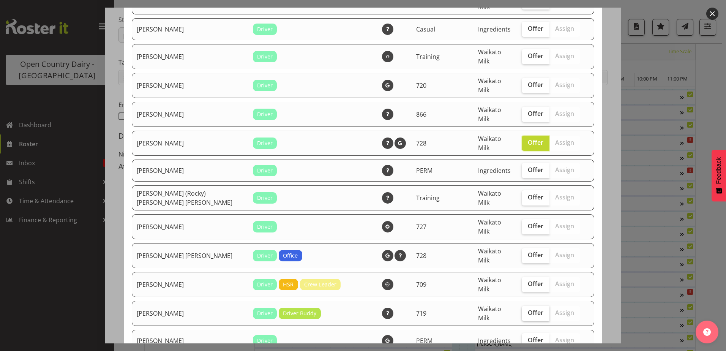
click at [528, 309] on span "Offer" at bounding box center [536, 313] width 16 height 8
click at [522, 310] on input "Offer" at bounding box center [524, 312] width 5 height 5
checkbox input "true"
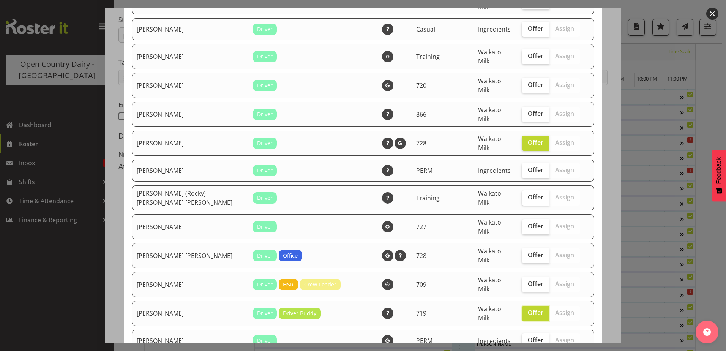
checkbox input "true"
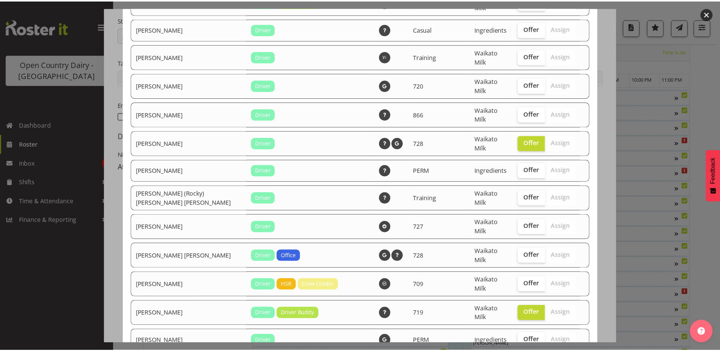
scroll to position [586, 0]
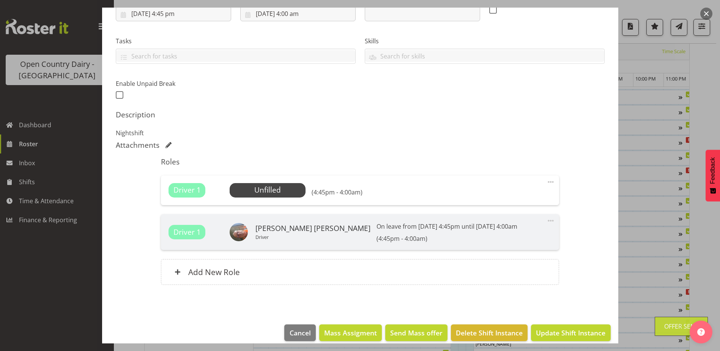
scroll to position [148, 0]
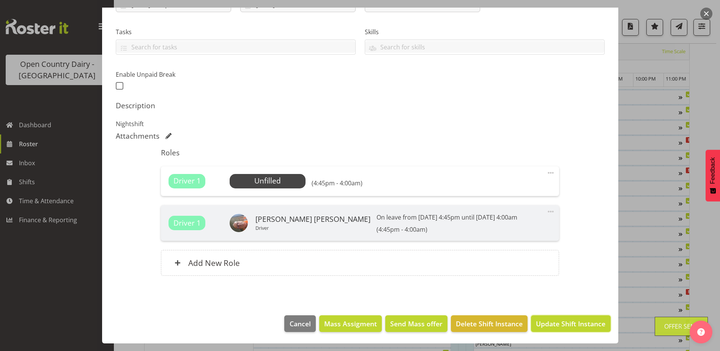
click at [560, 326] on span "Update Shift Instance" at bounding box center [570, 323] width 69 height 10
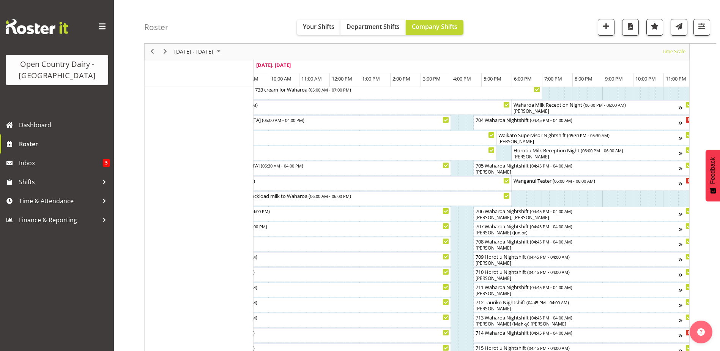
scroll to position [61, 0]
